Goal: Register for event/course: Sign up to attend an event or enroll in a course

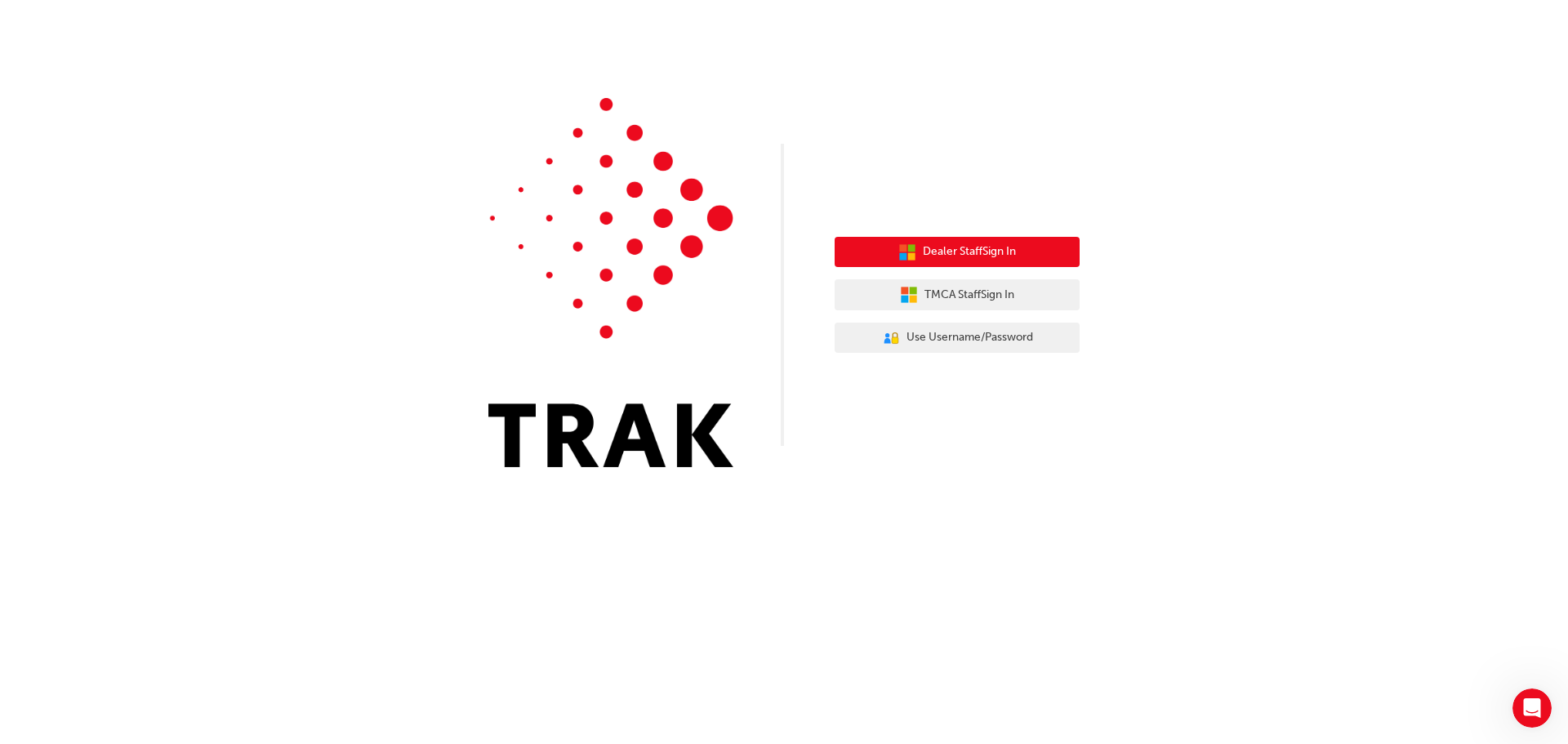
click at [979, 253] on span "Dealer Staff Sign In" at bounding box center [969, 252] width 94 height 19
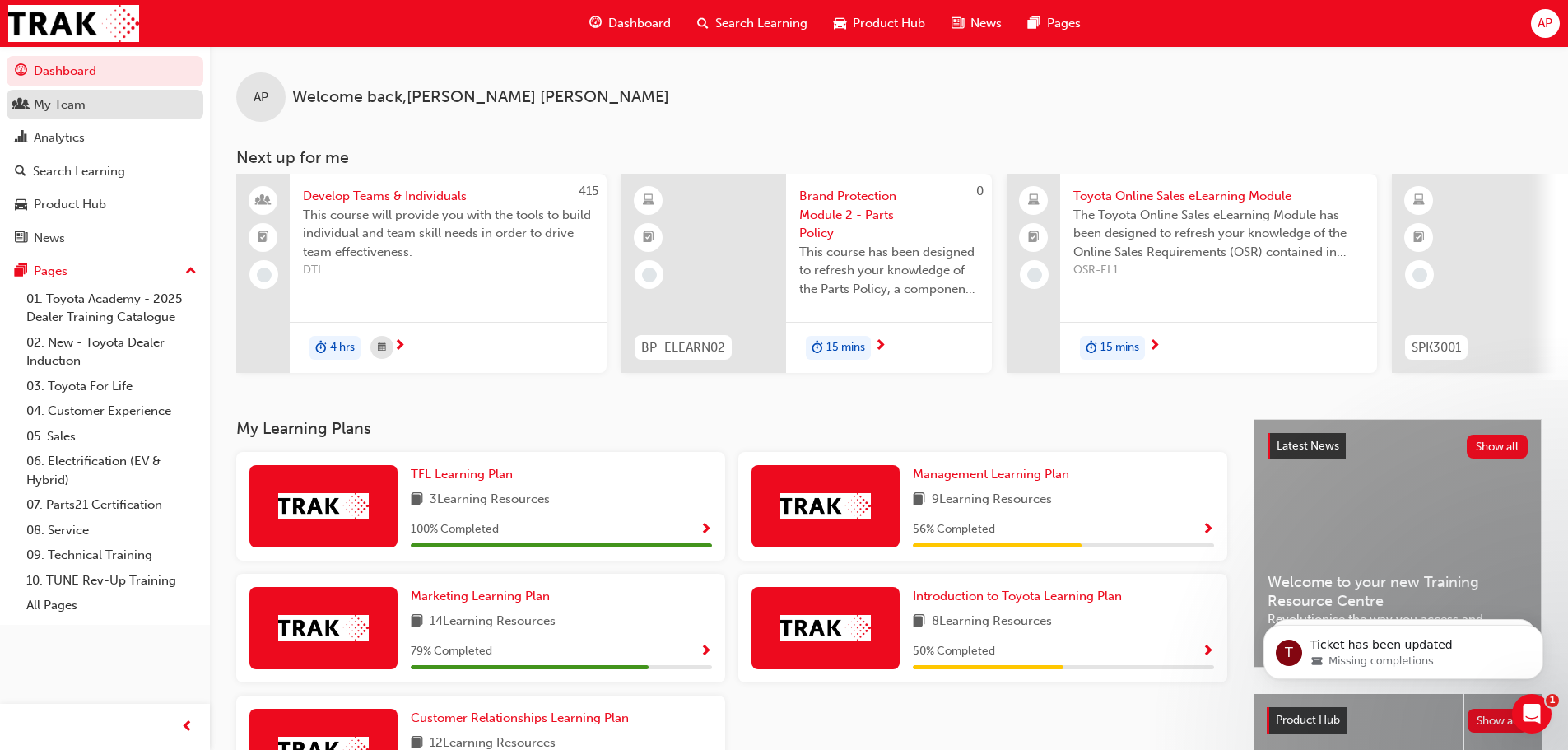
click at [57, 111] on div "My Team" at bounding box center [59, 104] width 52 height 19
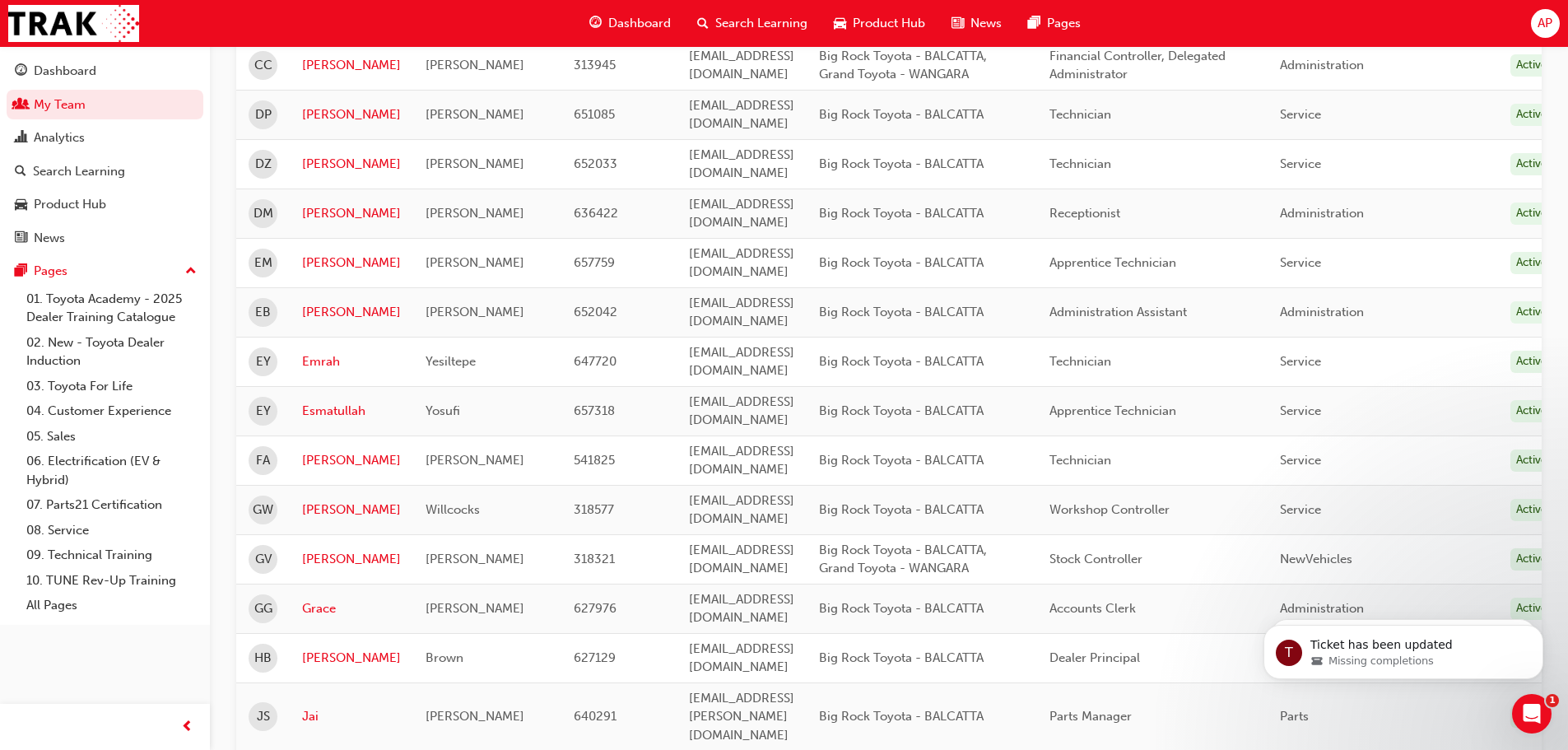
scroll to position [989, 0]
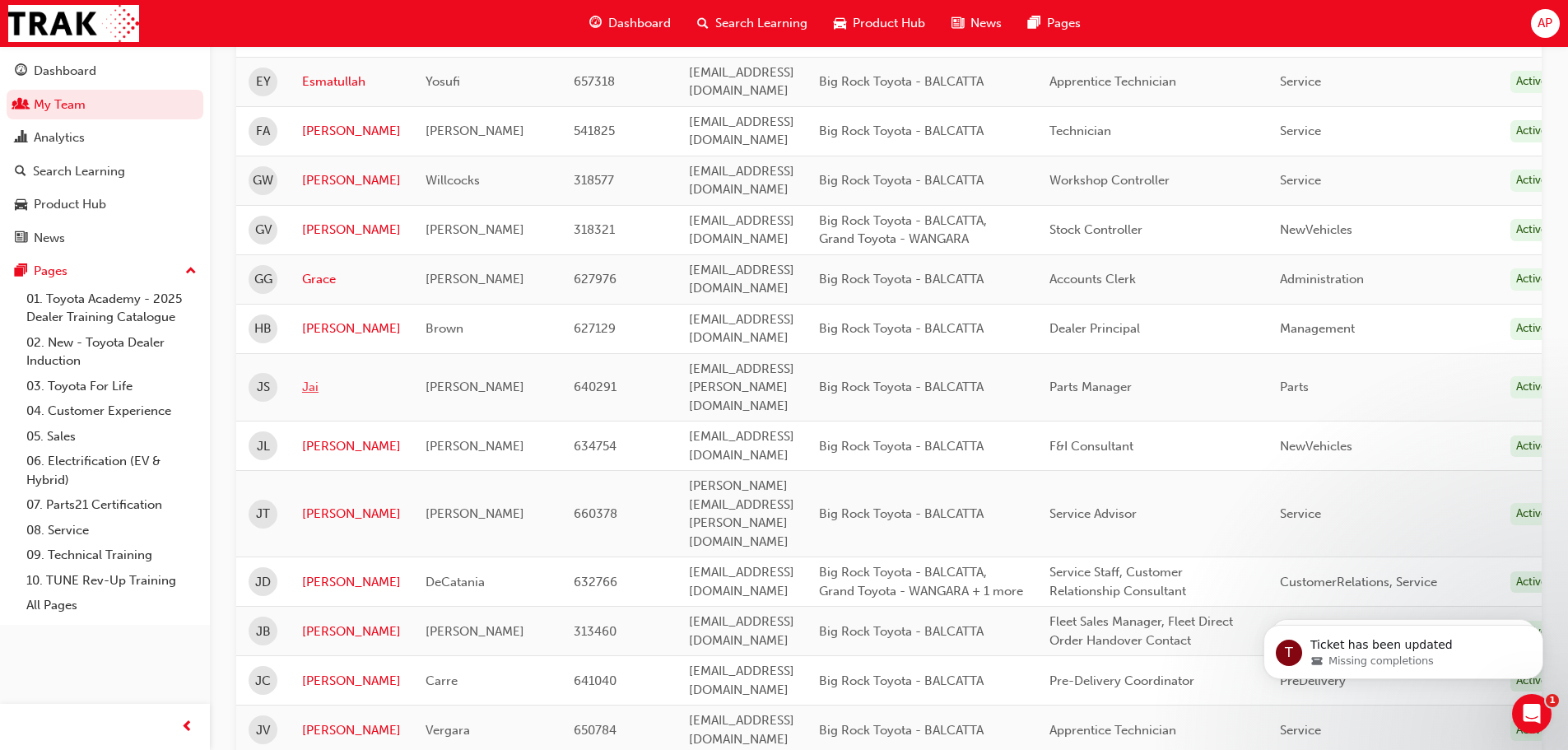
click at [317, 378] on link "Jai" at bounding box center [351, 387] width 99 height 19
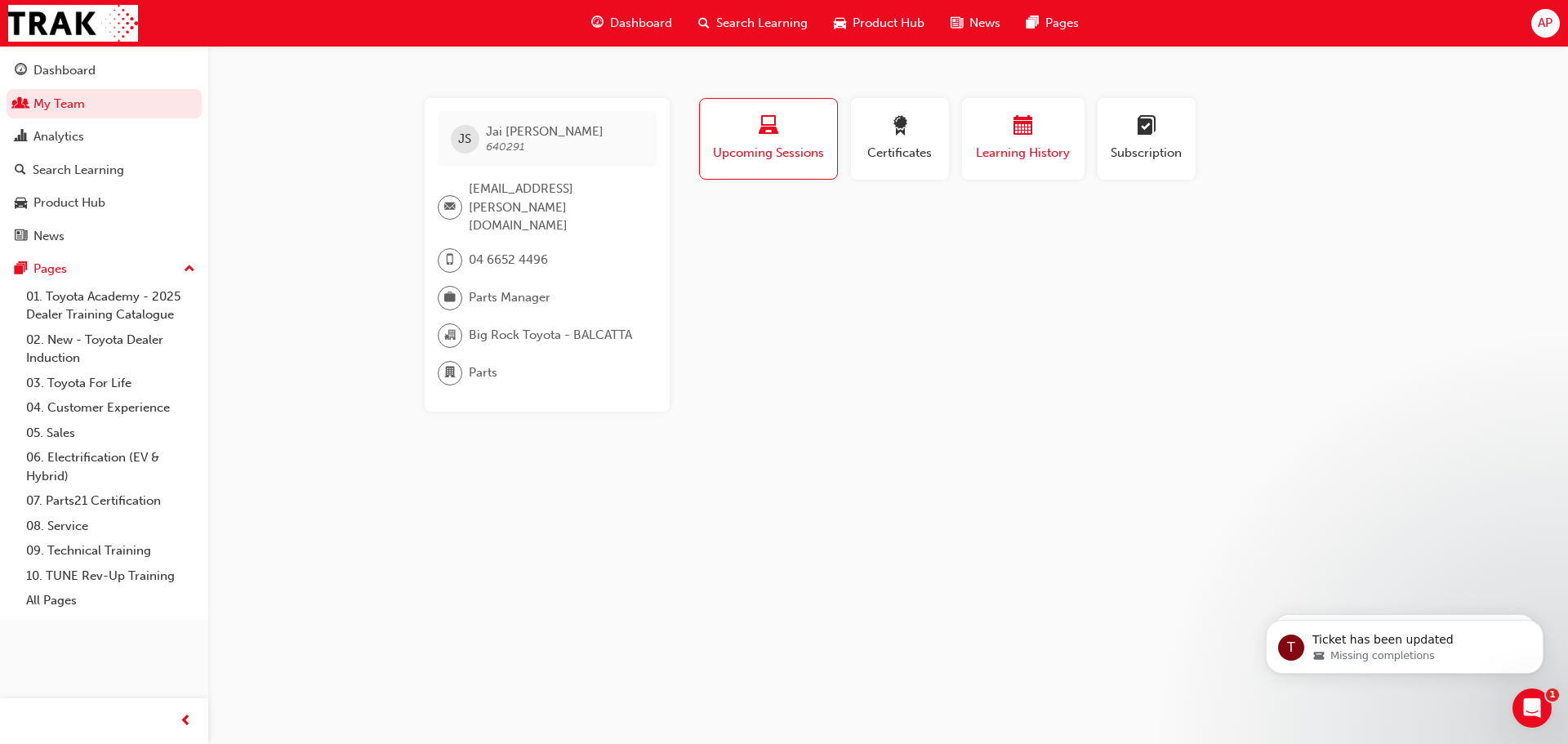
click at [1036, 135] on div "button" at bounding box center [1022, 129] width 98 height 25
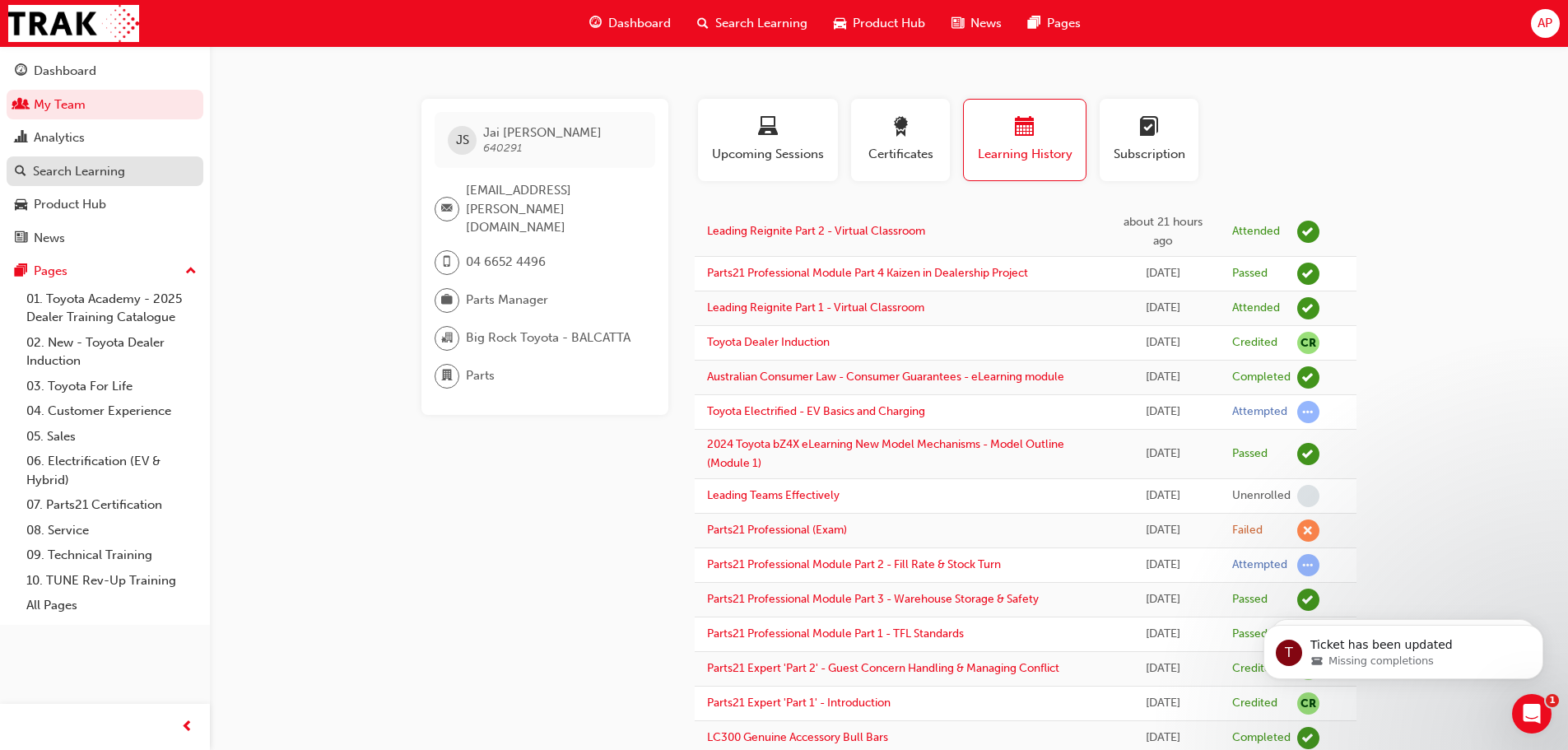
click at [89, 173] on div "Search Learning" at bounding box center [79, 171] width 92 height 19
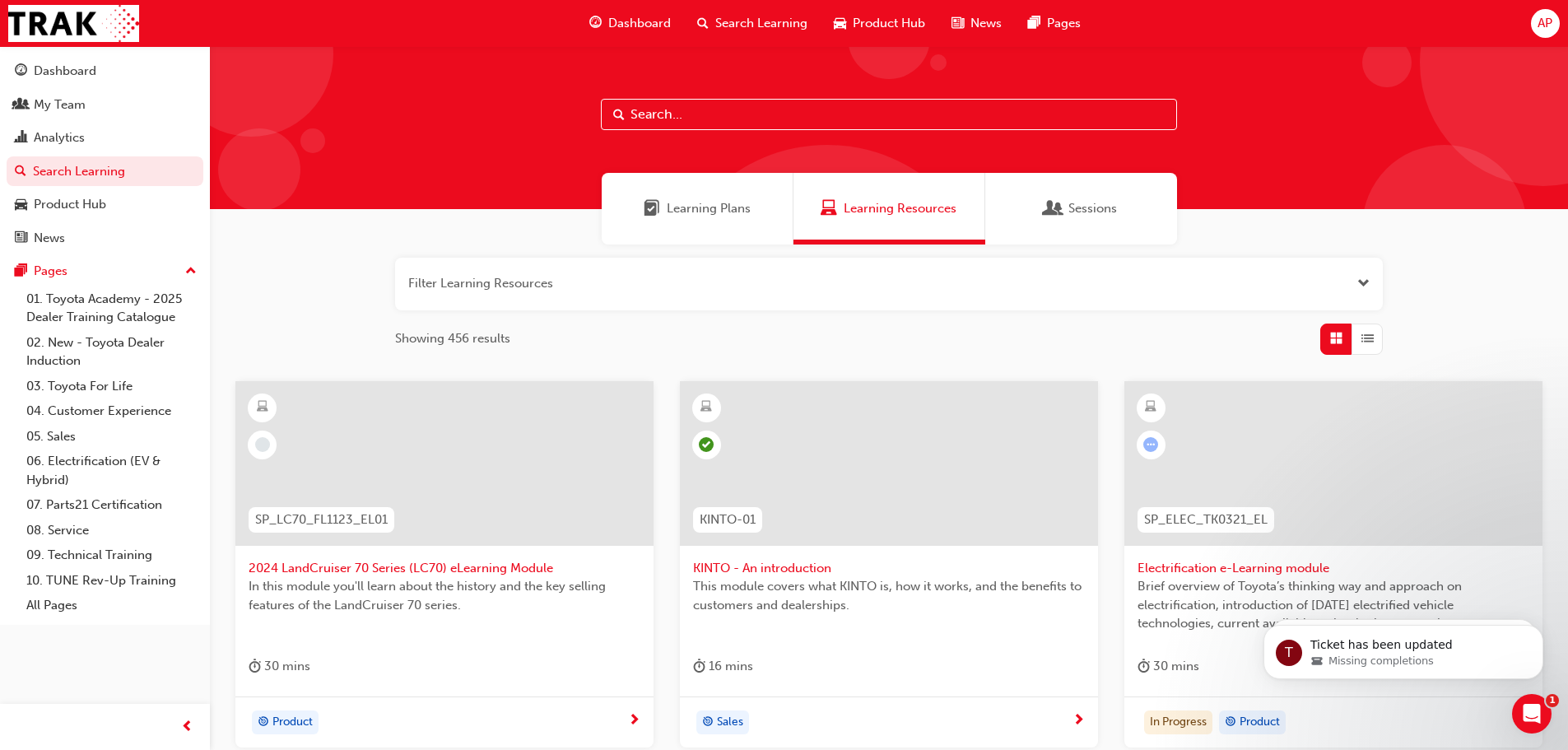
click at [899, 210] on span "Learning Resources" at bounding box center [900, 209] width 112 height 19
click at [759, 115] on input "text" at bounding box center [889, 114] width 576 height 32
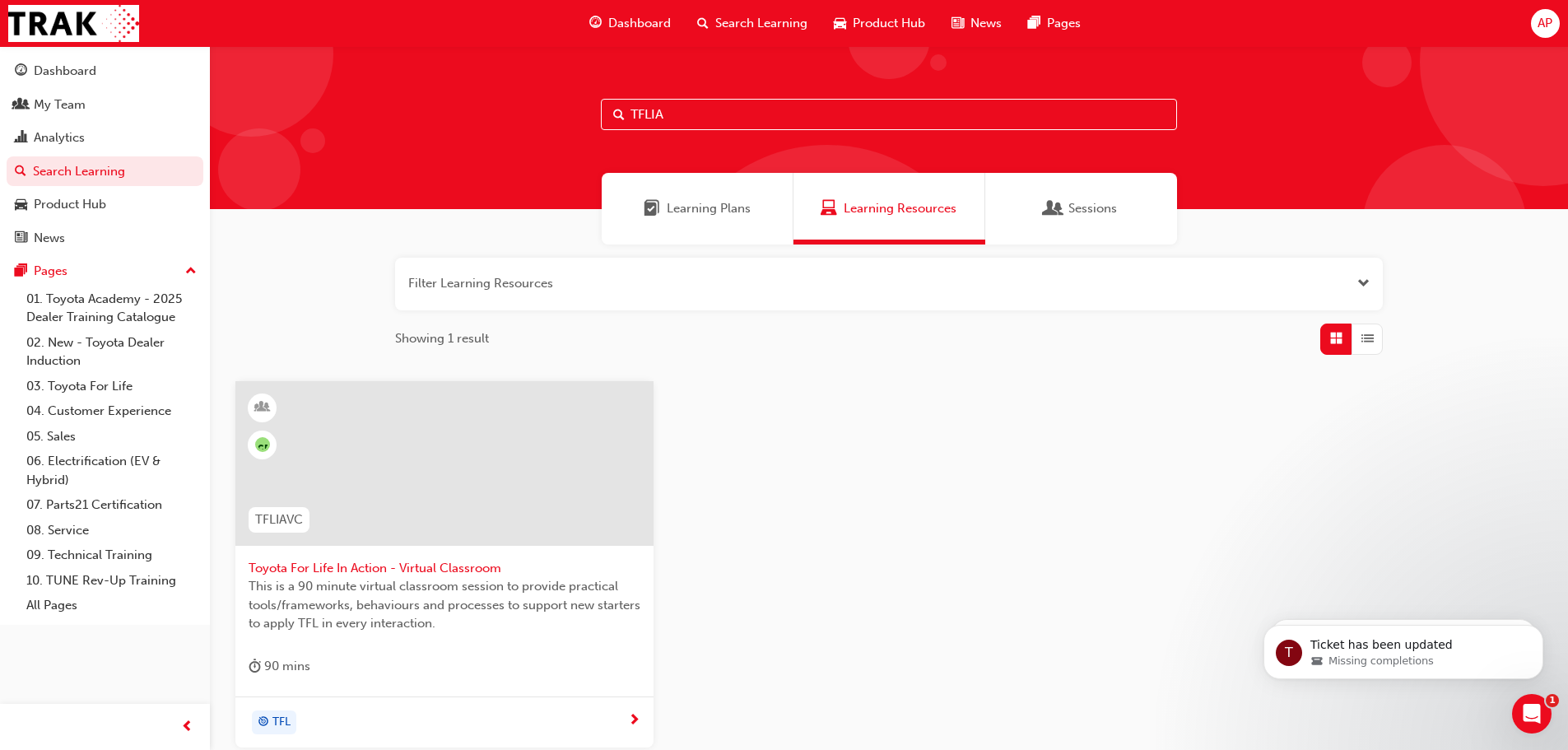
type input "TFLIA"
click at [441, 597] on span "This is a 90 minute virtual classroom session to provide practical tools/framew…" at bounding box center [444, 606] width 392 height 56
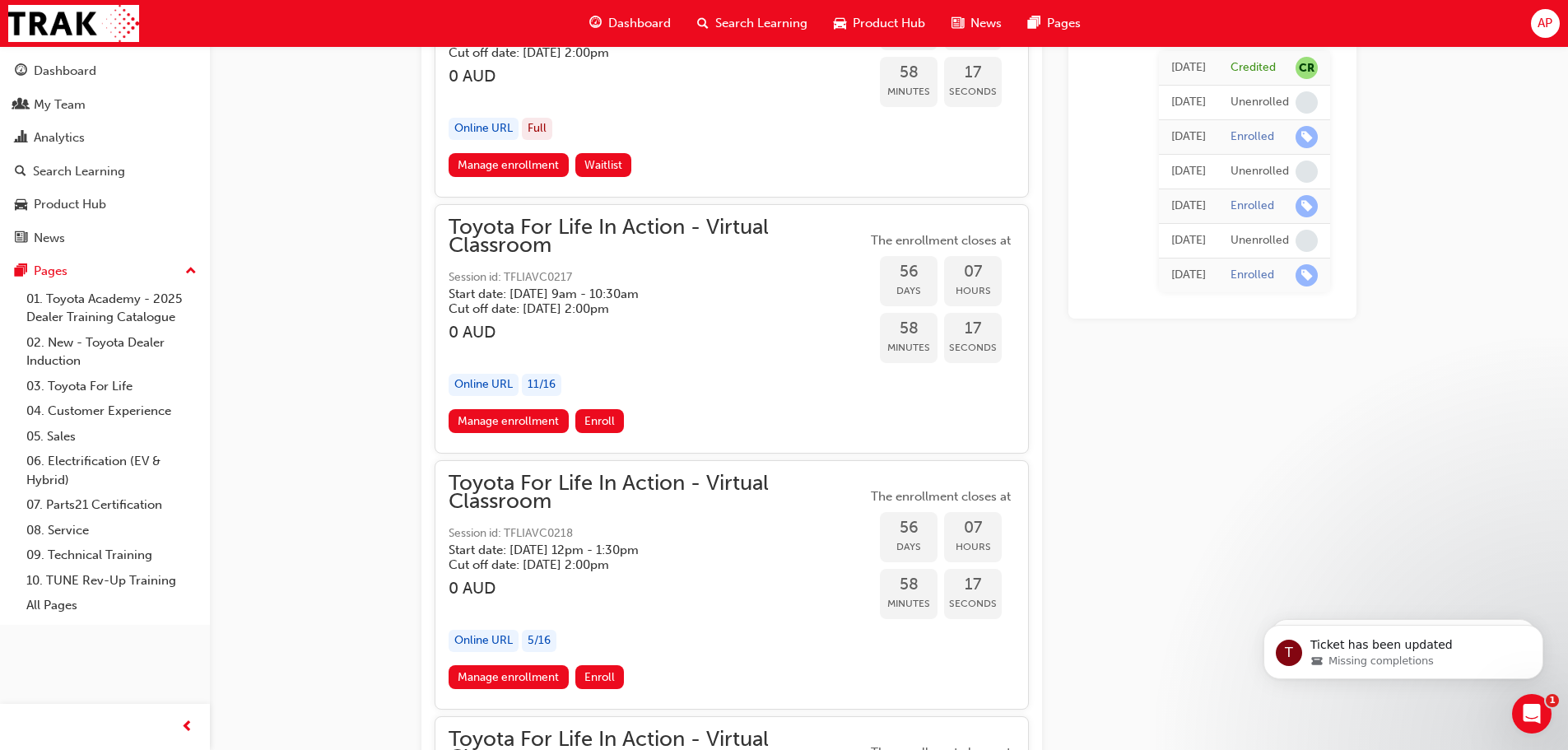
scroll to position [19099, 0]
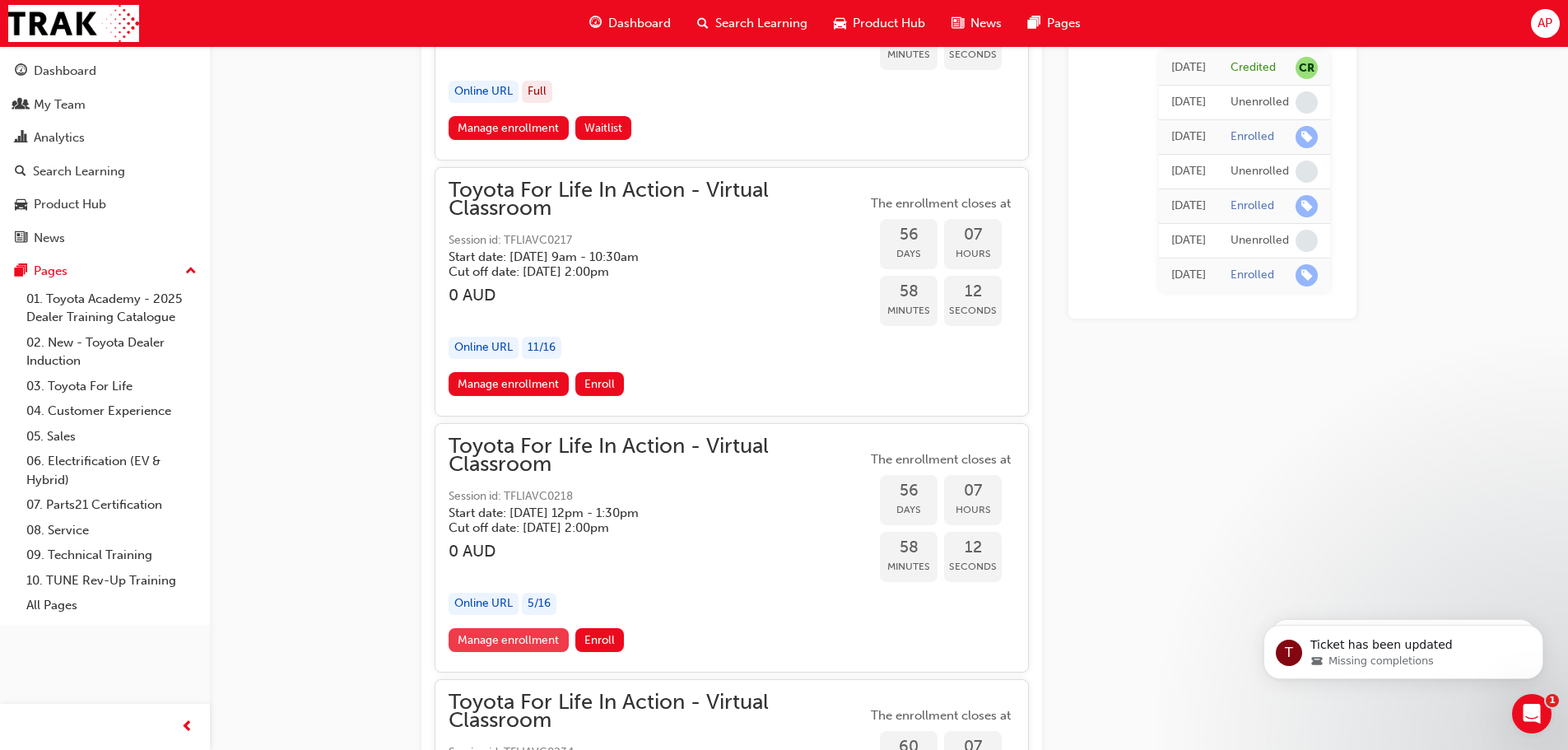
click at [525, 641] on link "Manage enrollment" at bounding box center [508, 640] width 121 height 24
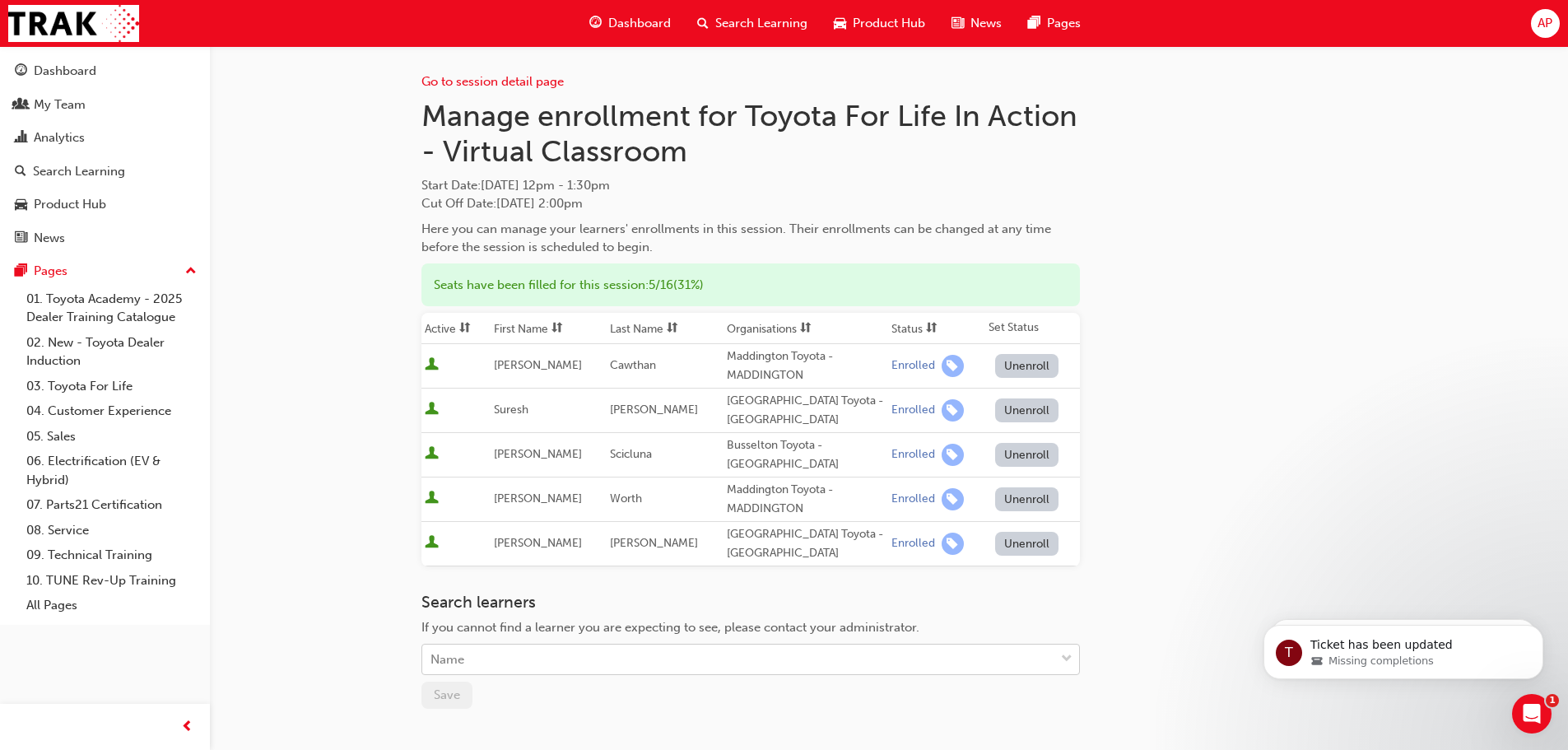
click at [590, 653] on div "Name" at bounding box center [738, 660] width 632 height 29
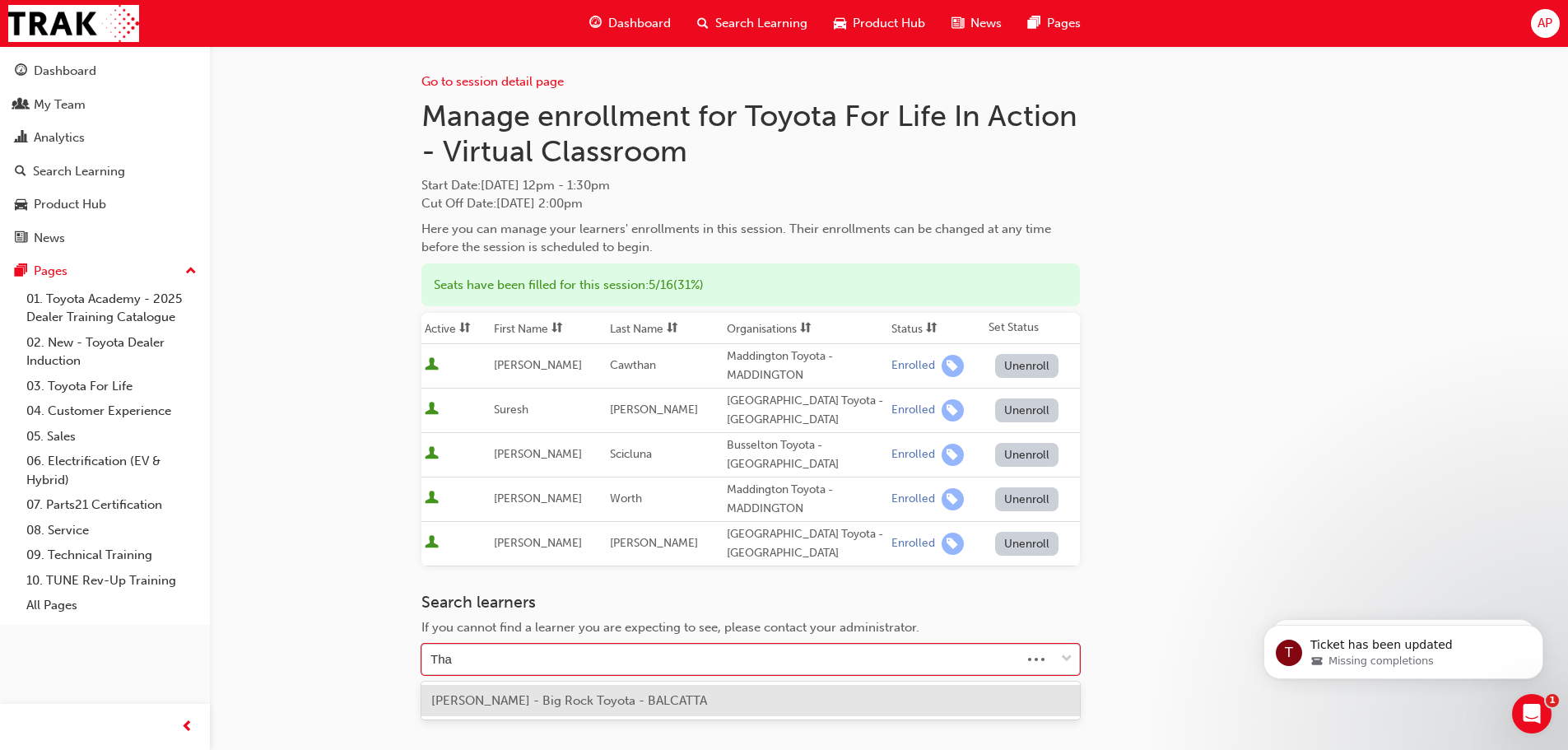
type input "Thak"
click at [592, 699] on span "[PERSON_NAME] - Big Rock Toyota - BALCATTA" at bounding box center [569, 701] width 276 height 15
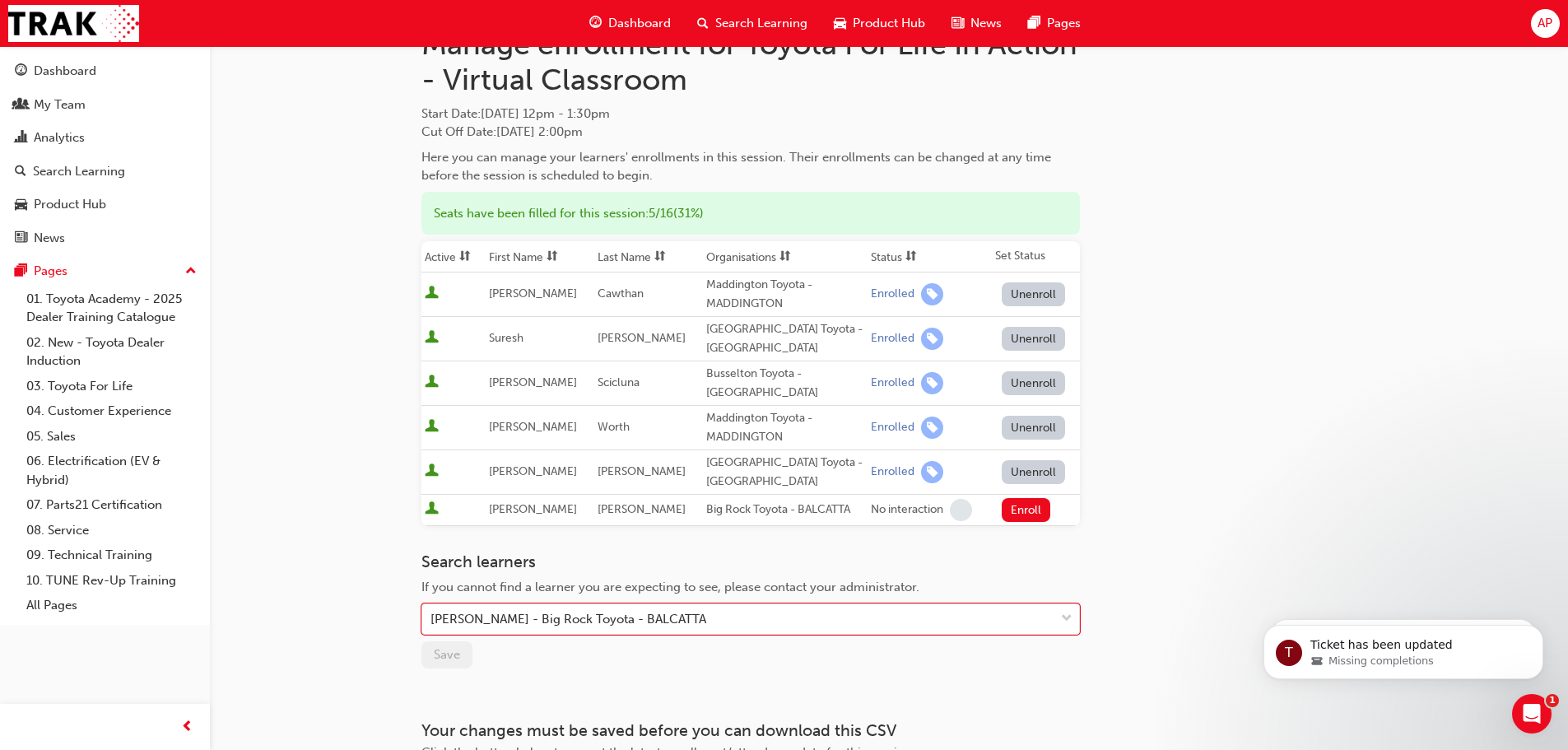
scroll to position [47, 0]
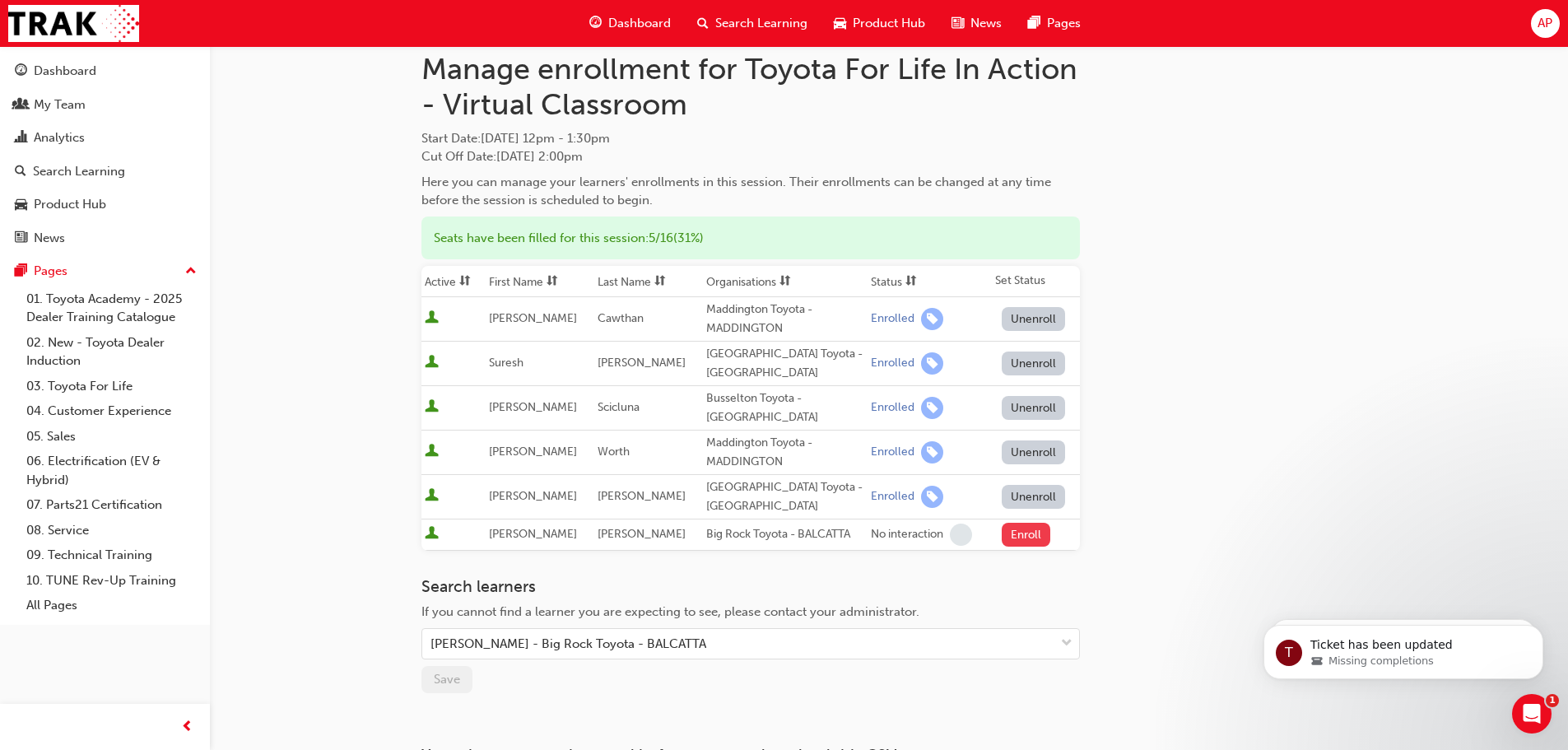
click at [1027, 540] on button "Enroll" at bounding box center [1026, 535] width 49 height 24
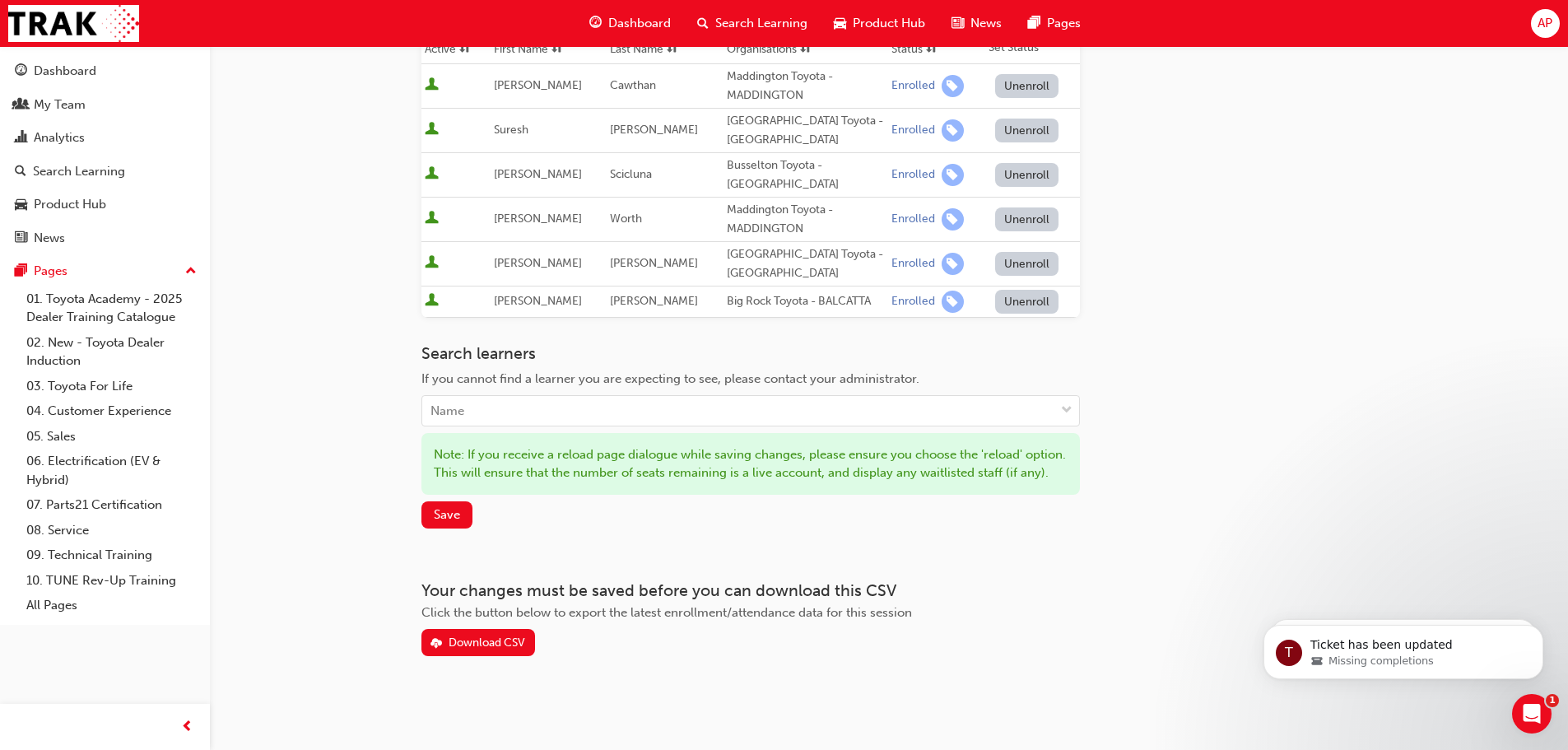
scroll to position [294, 0]
click at [453, 529] on button "Save" at bounding box center [447, 515] width 51 height 27
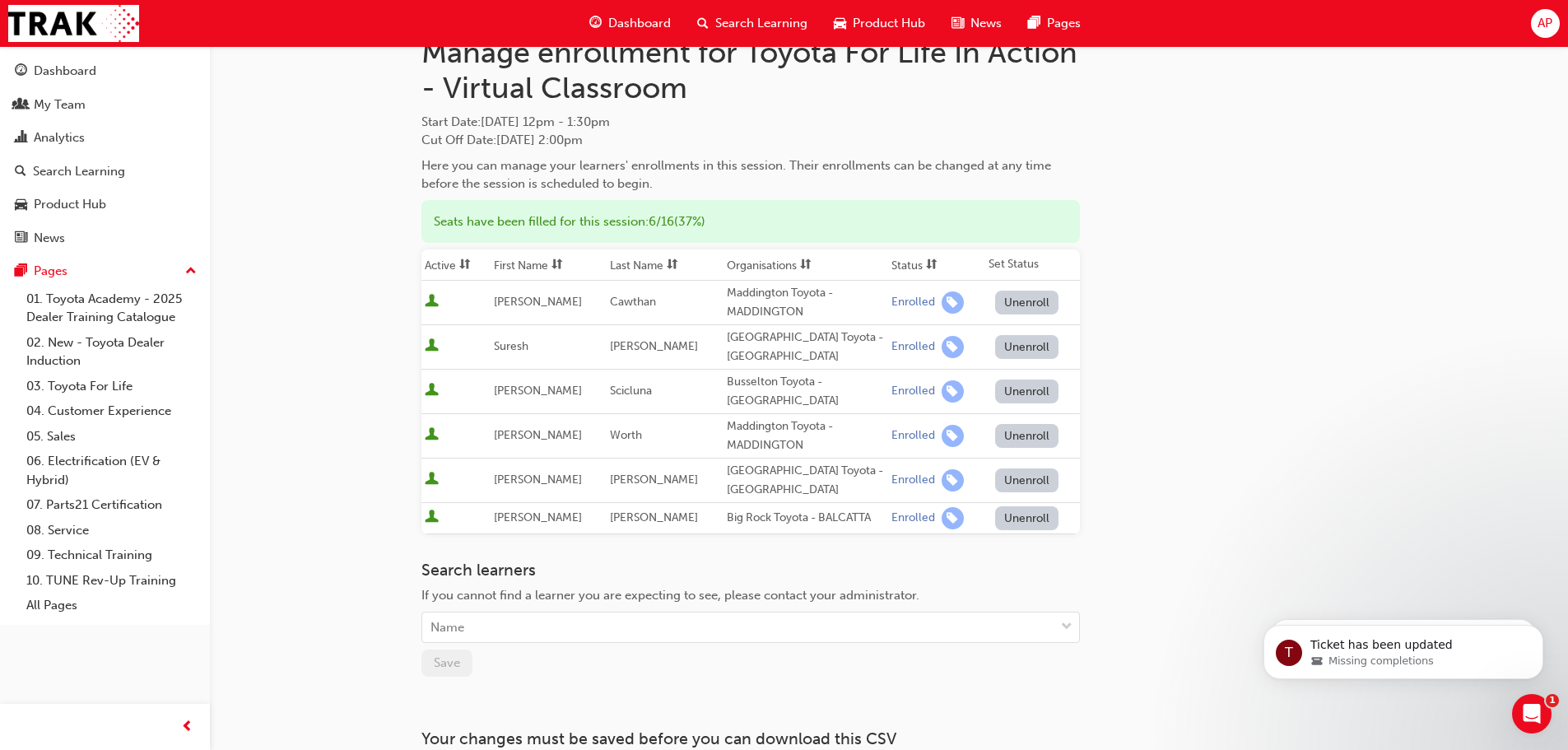
scroll to position [0, 0]
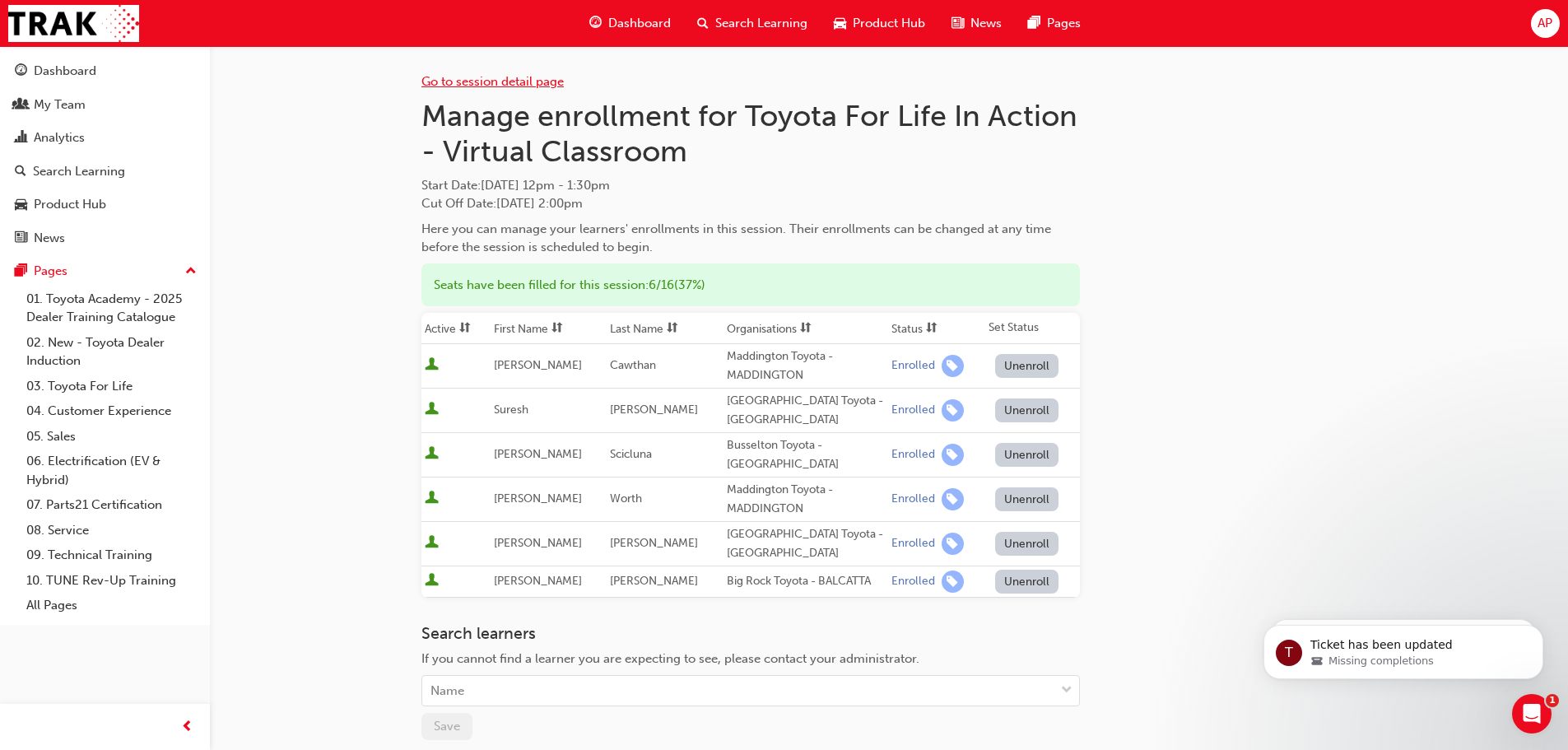
click at [545, 79] on link "Go to session detail page" at bounding box center [492, 82] width 142 height 15
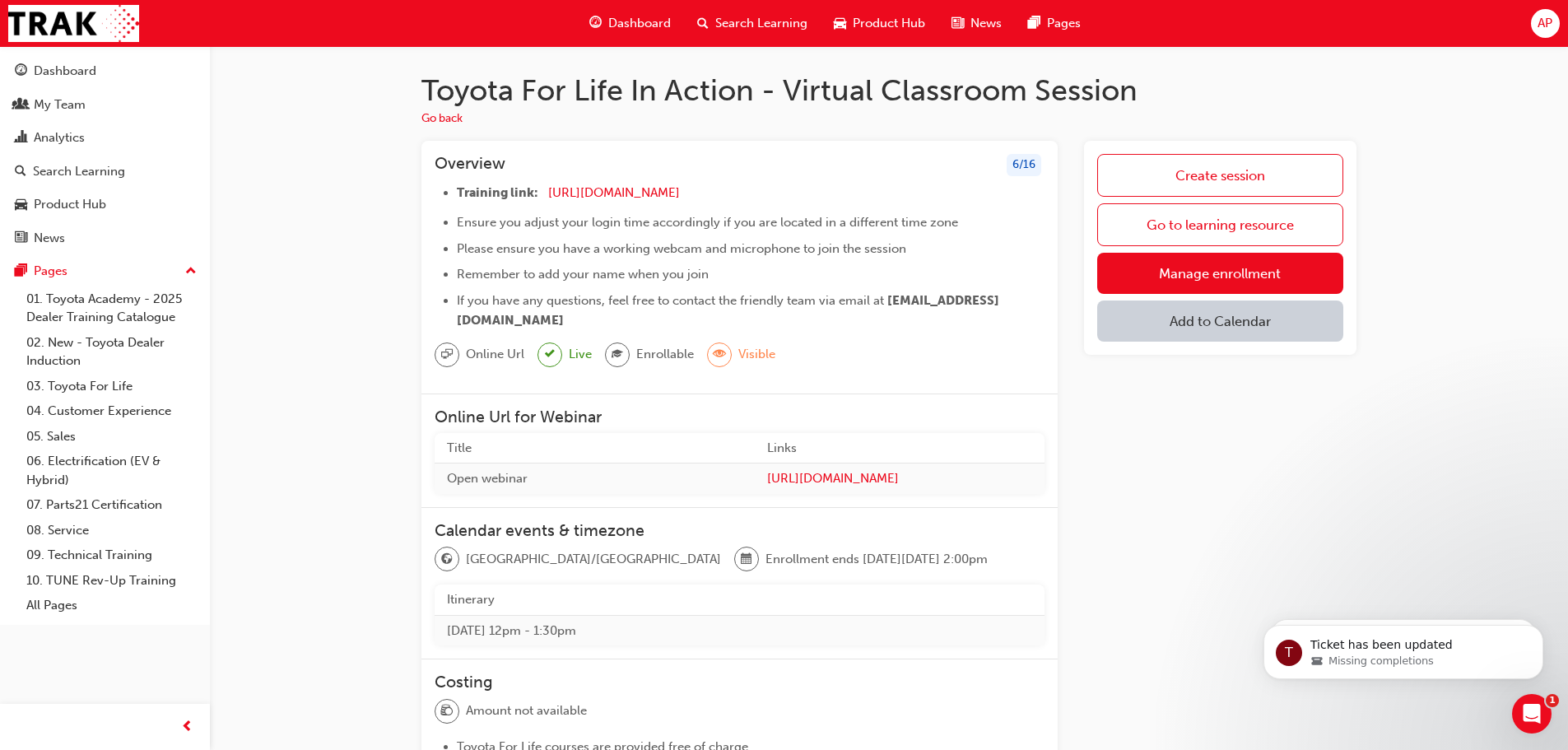
click at [1181, 432] on div "Create session Go to learning resource Manage enrollment Add to Calendar" at bounding box center [1220, 608] width 273 height 935
click at [71, 97] on div "My Team" at bounding box center [59, 104] width 52 height 19
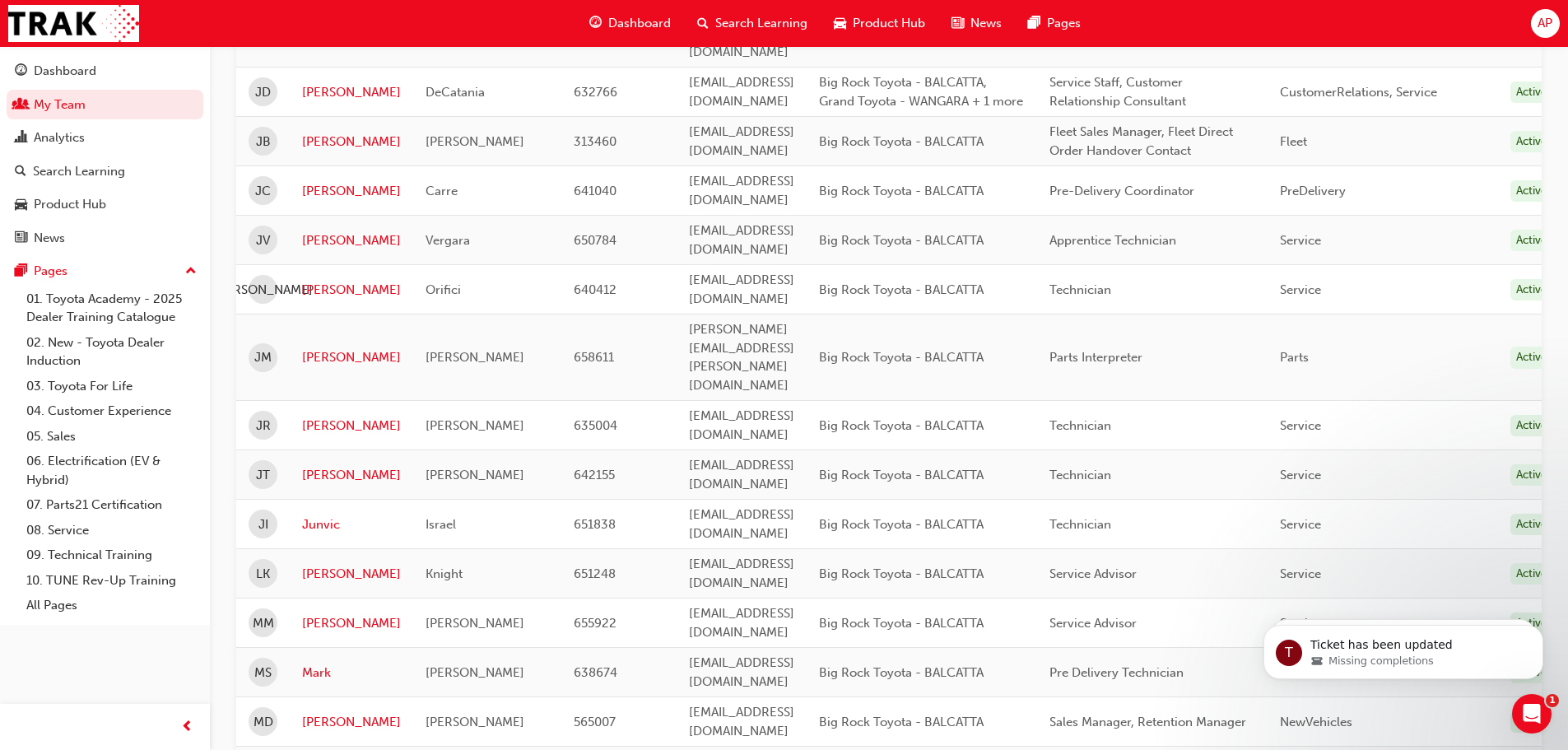
scroll to position [1483, 0]
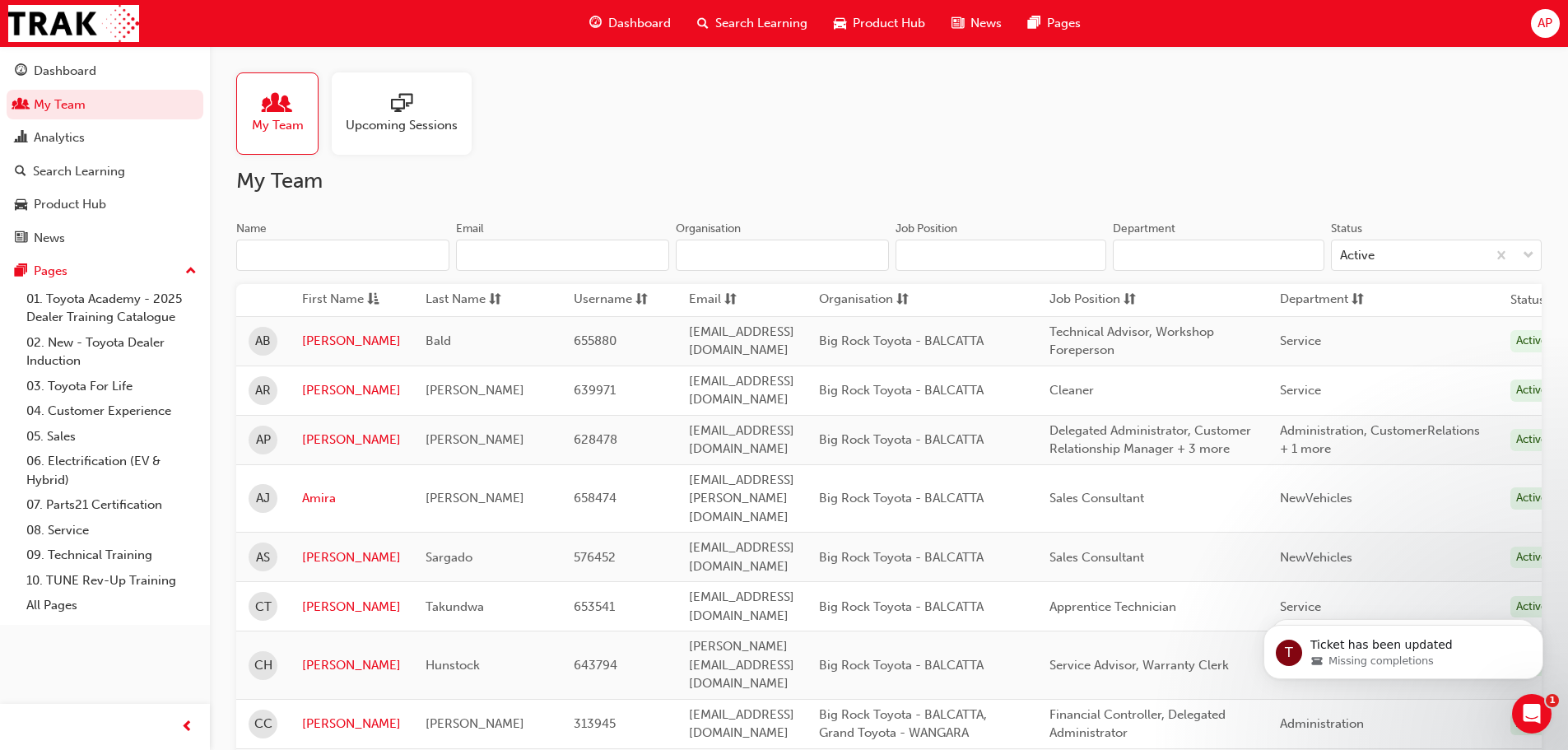
click at [1544, 18] on span "AP" at bounding box center [1545, 23] width 15 height 19
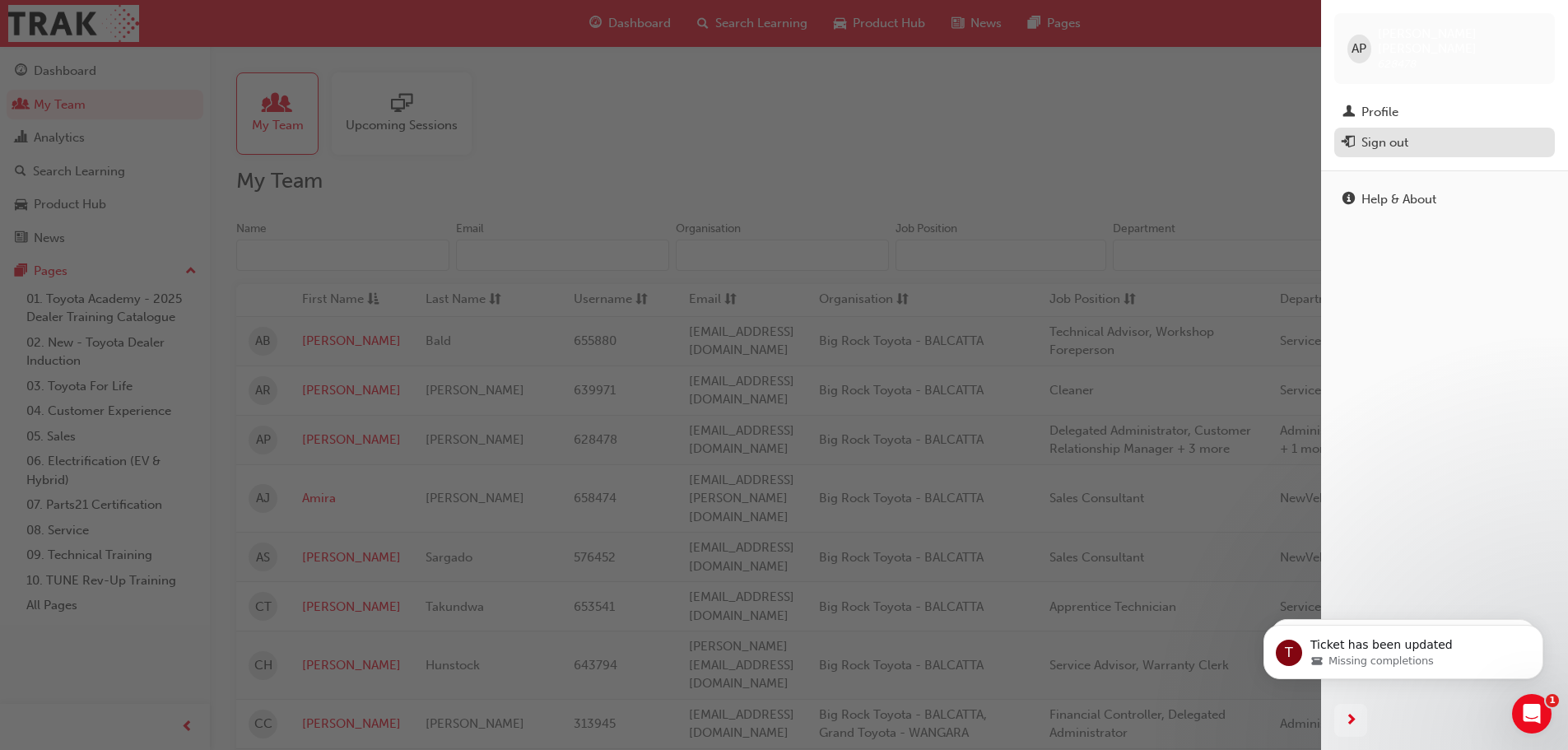
click at [1394, 133] on div "Sign out" at bounding box center [1385, 142] width 47 height 19
